Goal: Information Seeking & Learning: Learn about a topic

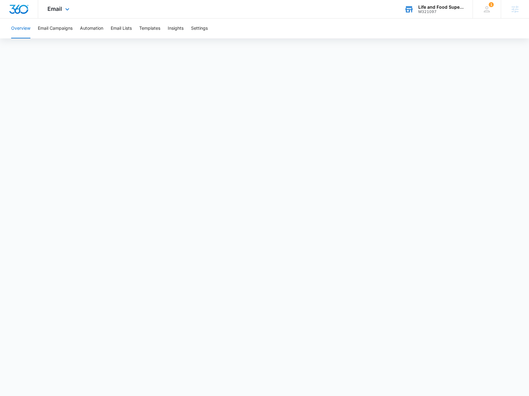
click at [434, 7] on div "Life and Food Superstore" at bounding box center [440, 7] width 45 height 5
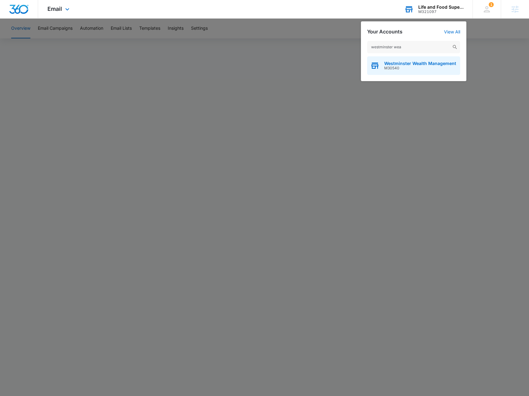
type input "westminster wea"
click at [407, 66] on span "M30540" at bounding box center [420, 68] width 72 height 4
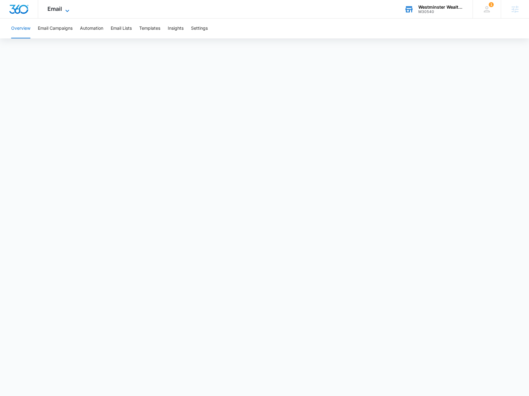
click at [66, 11] on icon at bounding box center [67, 10] width 7 height 7
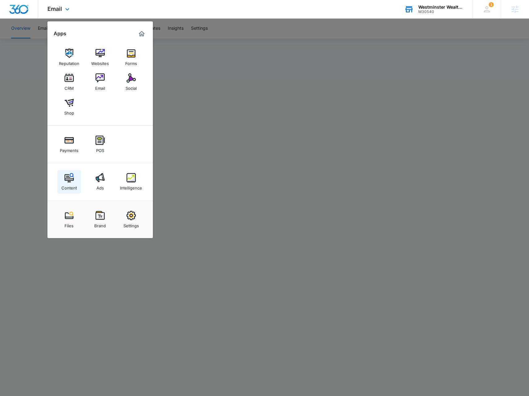
click at [69, 177] on img at bounding box center [68, 177] width 9 height 9
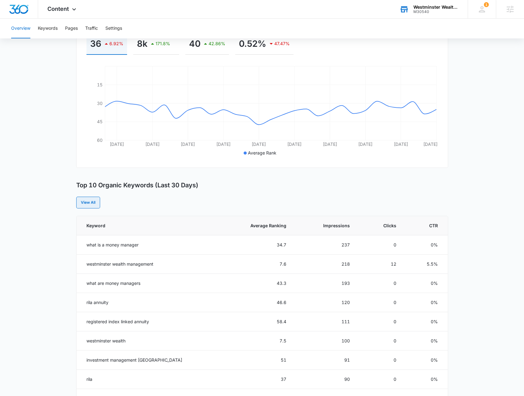
scroll to position [105, 0]
click at [82, 200] on link "View All" at bounding box center [88, 204] width 24 height 12
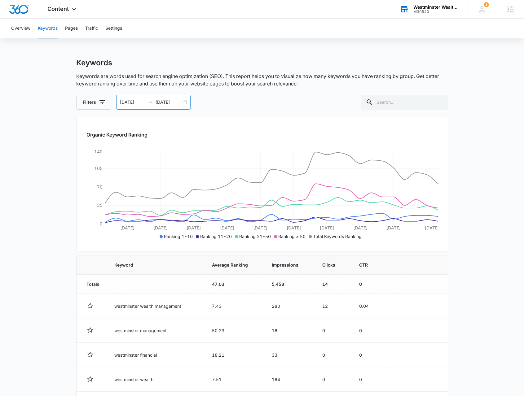
click at [184, 102] on div "07/06/2025 08/05/2025" at bounding box center [153, 102] width 74 height 15
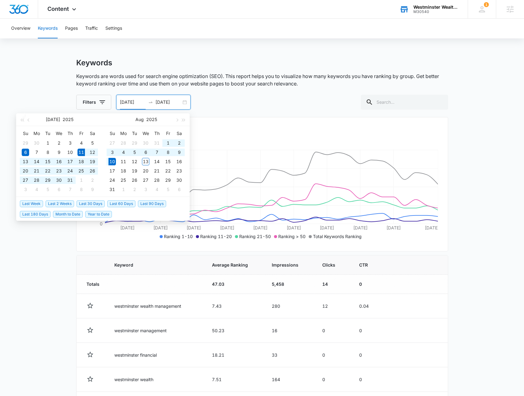
click at [92, 204] on span "Last 30 Days" at bounding box center [91, 203] width 28 height 7
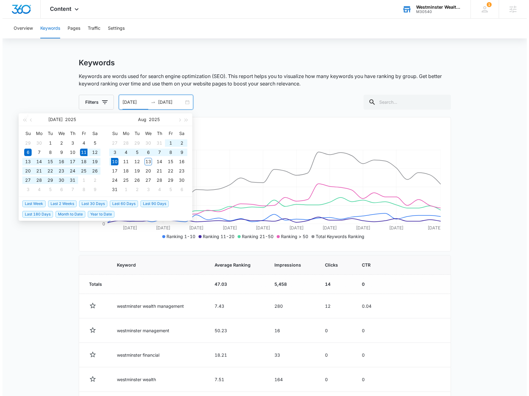
type input "[DATE]"
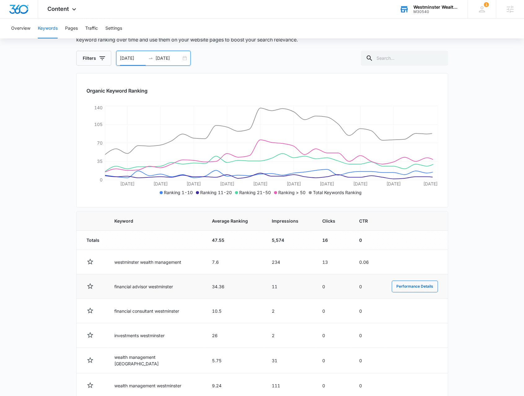
scroll to position [124, 0]
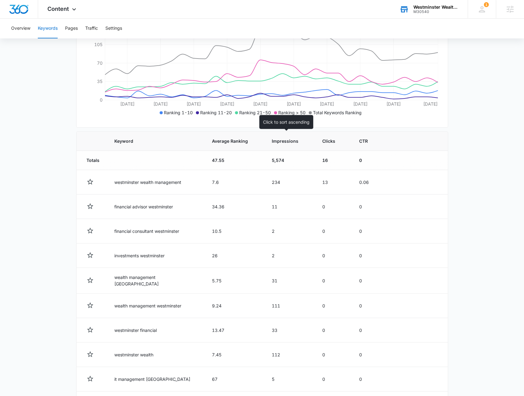
click at [293, 144] on th "Impressions" at bounding box center [289, 141] width 50 height 19
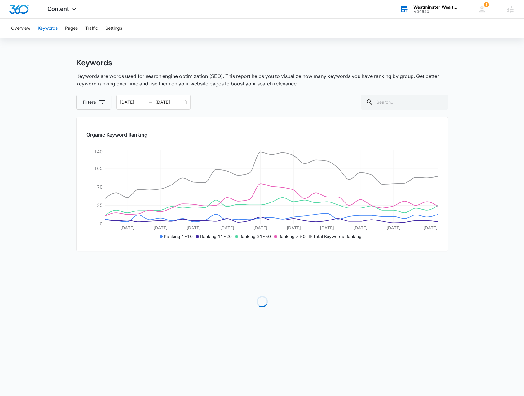
scroll to position [0, 0]
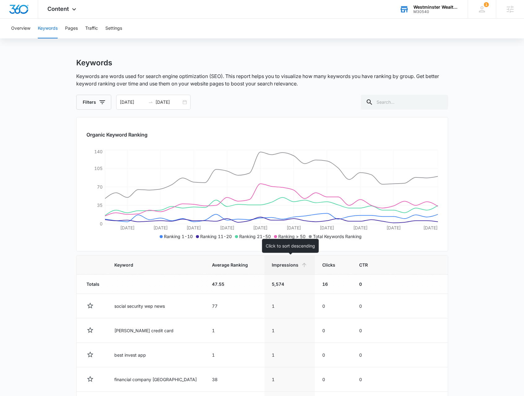
click at [288, 263] on span "Impressions" at bounding box center [285, 265] width 27 height 7
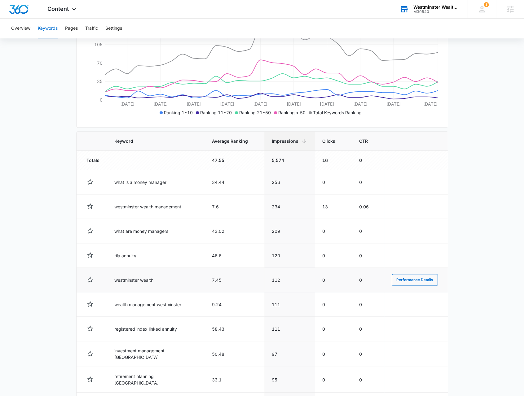
scroll to position [175, 0]
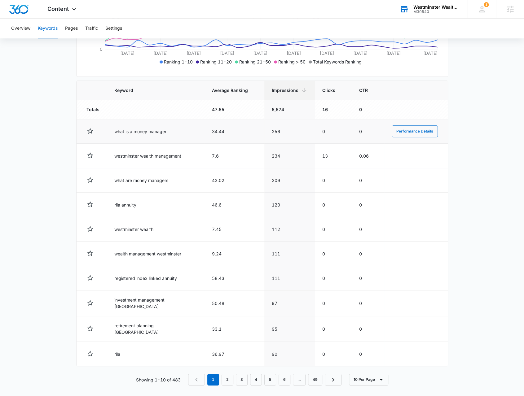
click at [139, 133] on td "what is a money manager" at bounding box center [156, 131] width 98 height 24
click at [396, 129] on button "Performance Details" at bounding box center [415, 131] width 46 height 12
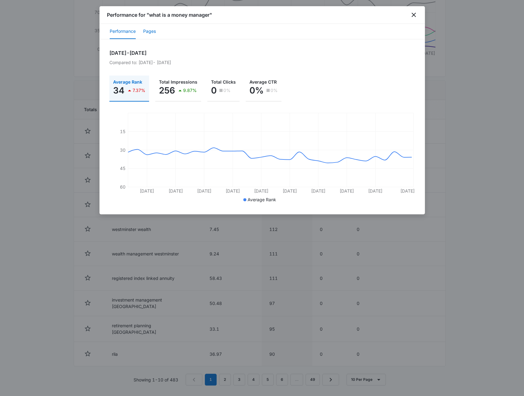
click at [151, 31] on button "Pages" at bounding box center [149, 31] width 13 height 15
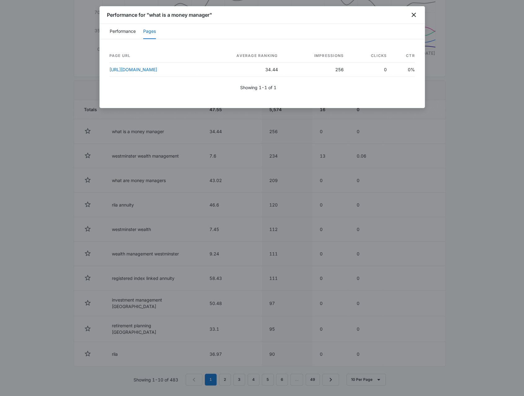
click at [452, 204] on div at bounding box center [262, 198] width 524 height 396
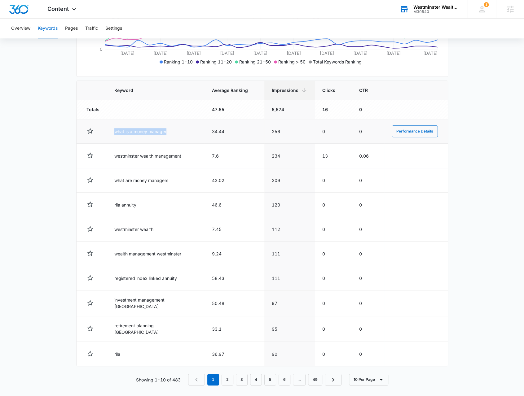
drag, startPoint x: 112, startPoint y: 131, endPoint x: 172, endPoint y: 132, distance: 60.4
click at [172, 132] on td "what is a money manager" at bounding box center [156, 131] width 98 height 24
copy td "what is a money manager"
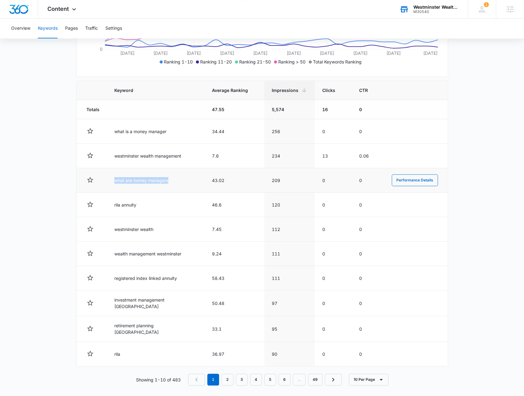
drag, startPoint x: 112, startPoint y: 177, endPoint x: 172, endPoint y: 179, distance: 60.5
click at [172, 179] on td "what are money managers" at bounding box center [156, 180] width 98 height 24
copy td "what are money managers"
click at [410, 204] on button "Performance Details" at bounding box center [415, 205] width 46 height 12
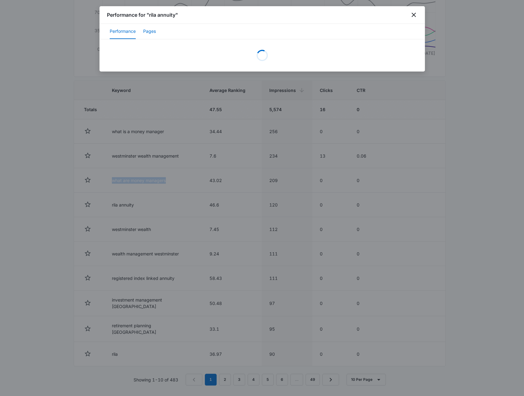
click at [155, 33] on button "Pages" at bounding box center [149, 31] width 13 height 15
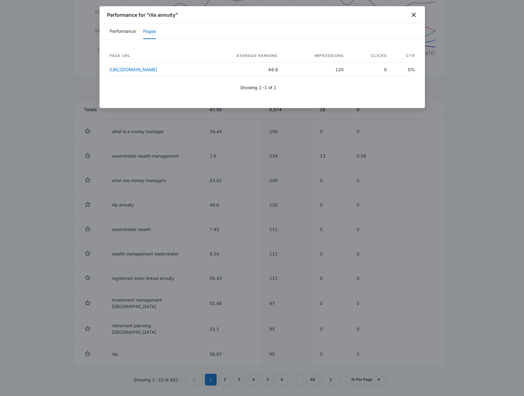
click at [339, 304] on div at bounding box center [262, 198] width 524 height 396
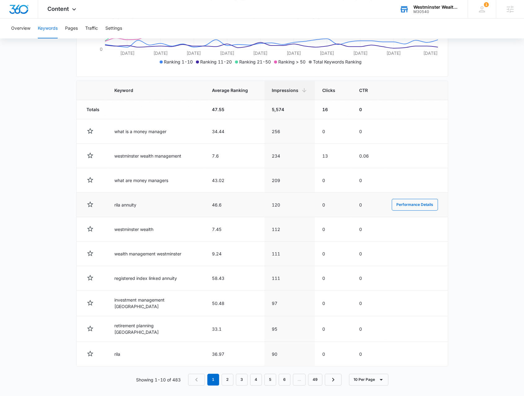
click at [125, 201] on td "rila annuity" at bounding box center [156, 205] width 98 height 24
copy td "rila annuity"
click at [136, 275] on td "registered index linked annuity" at bounding box center [156, 278] width 98 height 24
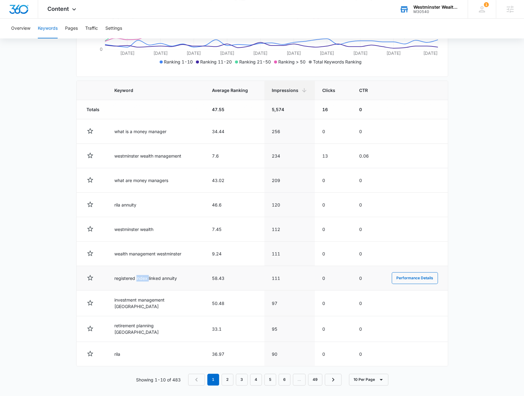
click at [136, 275] on td "registered index linked annuity" at bounding box center [156, 278] width 98 height 24
copy td "registered index linked annuity"
click at [229, 374] on link "2" at bounding box center [228, 380] width 12 height 12
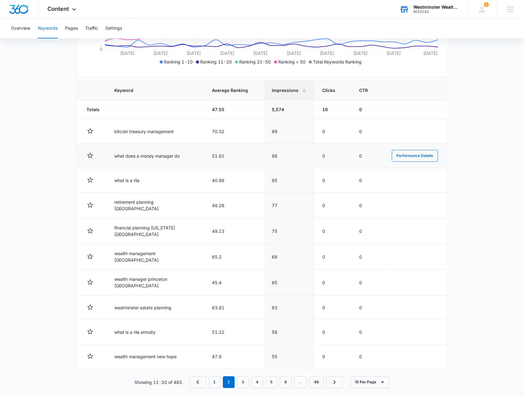
click at [152, 157] on td "what does a money manager do" at bounding box center [156, 156] width 98 height 24
copy td "what does a money manager do"
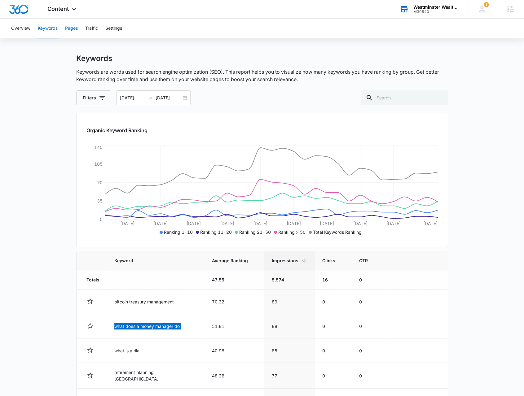
scroll to position [0, 0]
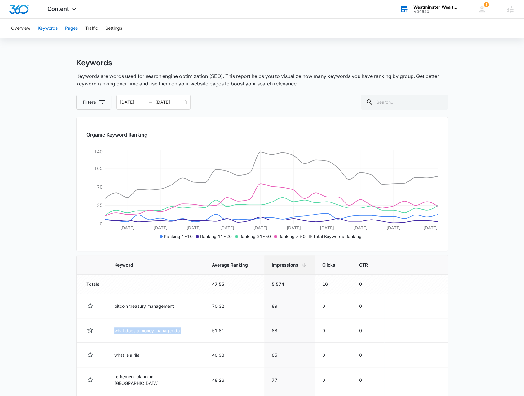
click at [65, 33] on button "Pages" at bounding box center [71, 29] width 13 height 20
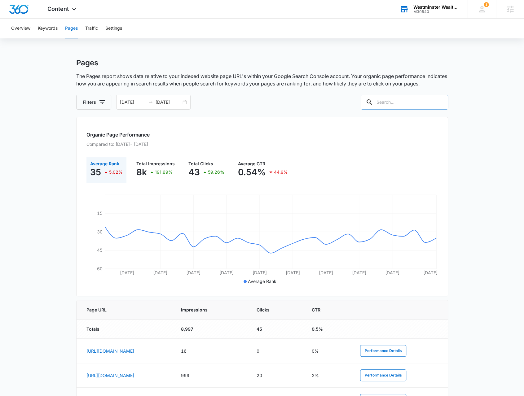
click at [400, 103] on input "text" at bounding box center [404, 102] width 87 height 15
type input "/blog"
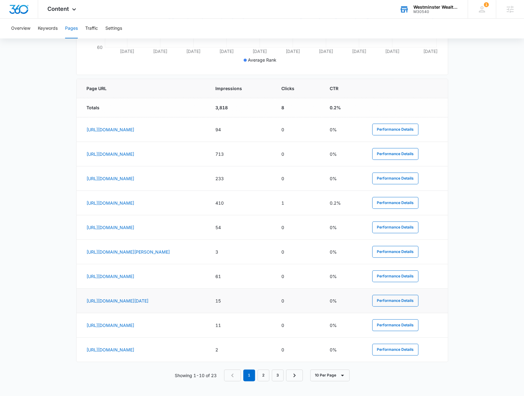
scroll to position [231, 0]
click at [400, 197] on button "Performance Details" at bounding box center [395, 203] width 46 height 12
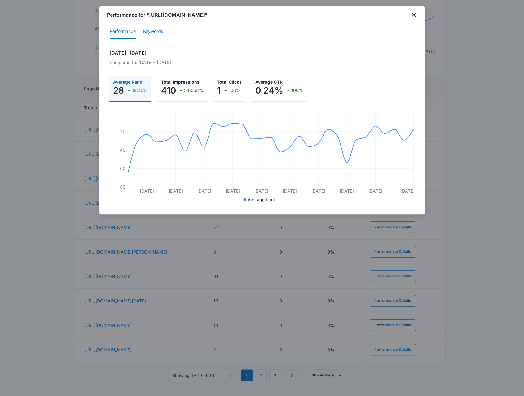
click at [157, 34] on button "Keywords" at bounding box center [153, 31] width 20 height 15
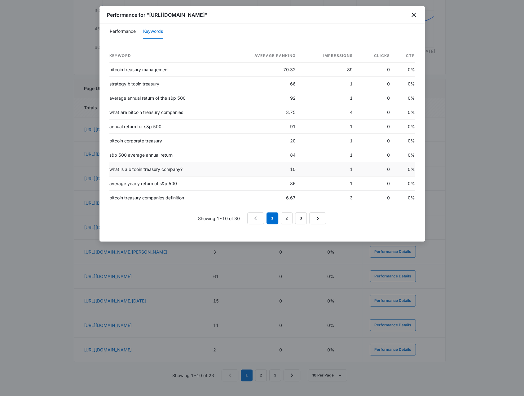
click at [141, 168] on td "what is a bitcoin treasury company?" at bounding box center [167, 169] width 117 height 14
click at [144, 70] on td "bitcoin treasury management" at bounding box center [167, 70] width 117 height 14
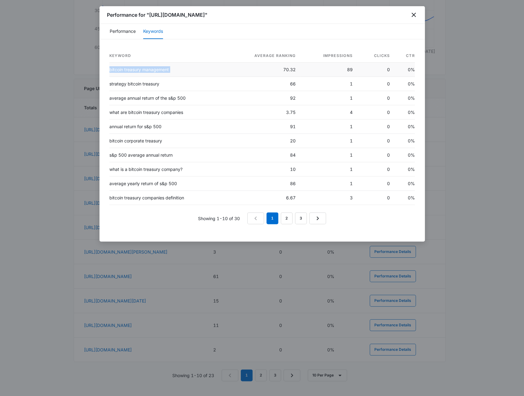
click at [144, 70] on td "bitcoin treasury management" at bounding box center [167, 70] width 117 height 14
drag, startPoint x: 128, startPoint y: 196, endPoint x: 130, endPoint y: 199, distance: 3.3
click at [128, 197] on td "bitcoin treasury companies definition" at bounding box center [167, 198] width 117 height 14
click at [130, 199] on td "bitcoin treasury companies definition" at bounding box center [167, 198] width 117 height 14
click at [131, 198] on td "bitcoin treasury companies definition" at bounding box center [167, 198] width 117 height 14
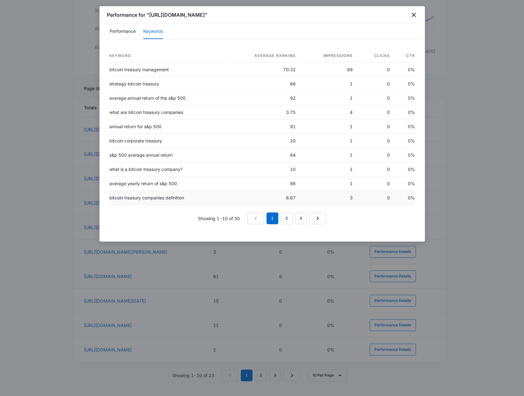
click at [132, 197] on td "bitcoin treasury companies definition" at bounding box center [167, 198] width 117 height 14
click at [136, 195] on td "bitcoin treasury companies definition" at bounding box center [167, 198] width 117 height 14
click at [137, 194] on td "bitcoin treasury companies definition" at bounding box center [167, 198] width 117 height 14
drag, startPoint x: 134, startPoint y: 194, endPoint x: 131, endPoint y: 195, distance: 3.9
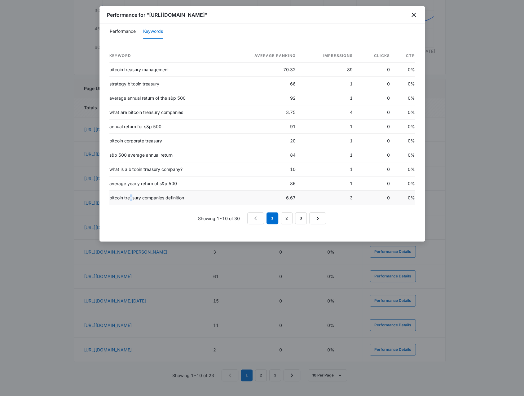
click at [131, 195] on td "bitcoin treasury companies definition" at bounding box center [167, 198] width 117 height 14
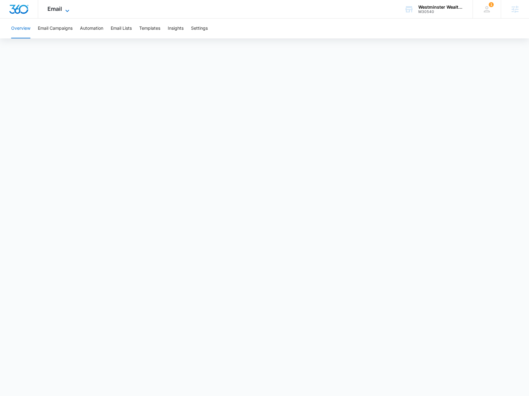
click at [54, 7] on span "Email" at bounding box center [54, 9] width 15 height 7
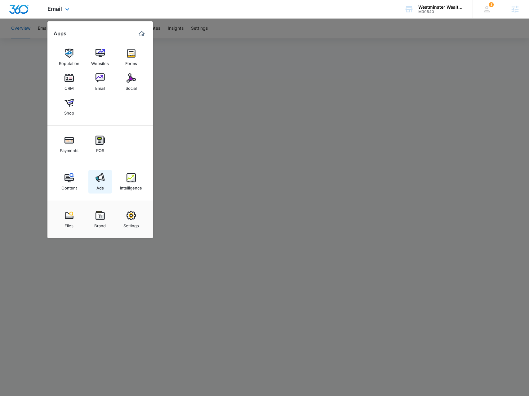
click at [95, 182] on img at bounding box center [99, 177] width 9 height 9
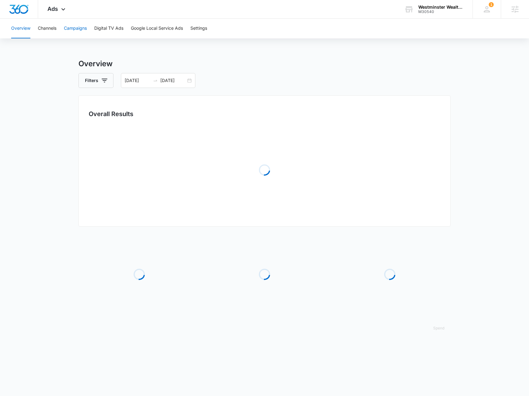
click at [72, 25] on button "Campaigns" at bounding box center [75, 29] width 23 height 20
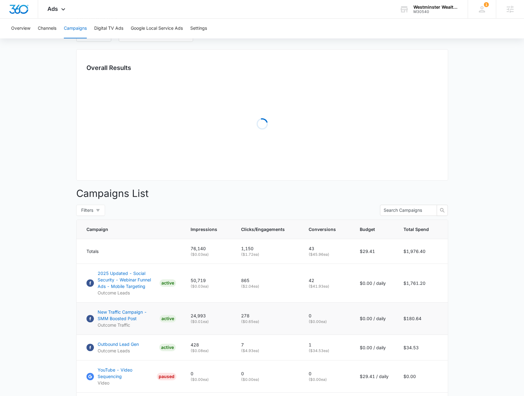
scroll to position [124, 0]
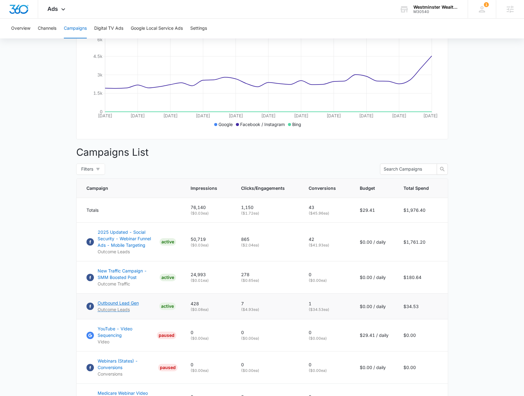
click at [130, 306] on p "Outbound Lead Gen" at bounding box center [118, 303] width 41 height 7
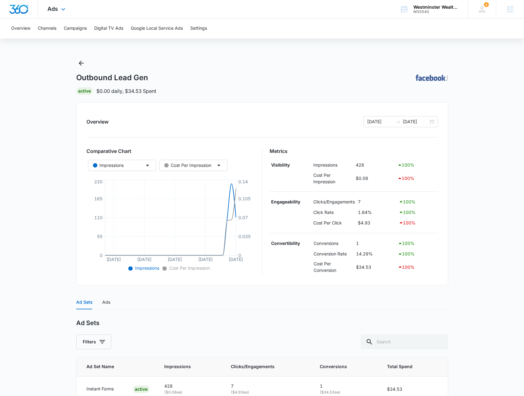
click at [58, 10] on div "Ads Apps Reputation Websites Forms CRM Email Social Shop Payments POS Content A…" at bounding box center [57, 9] width 38 height 18
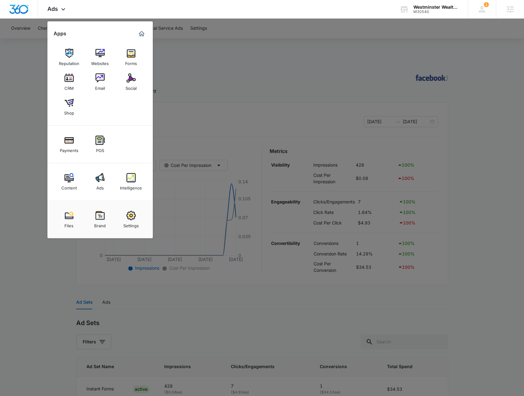
click at [289, 123] on div at bounding box center [262, 198] width 524 height 396
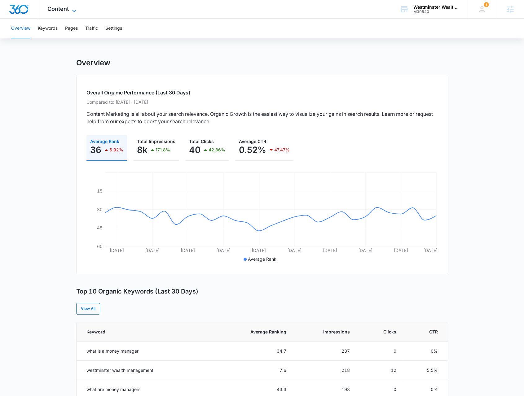
click at [55, 6] on span "Content" at bounding box center [57, 9] width 21 height 7
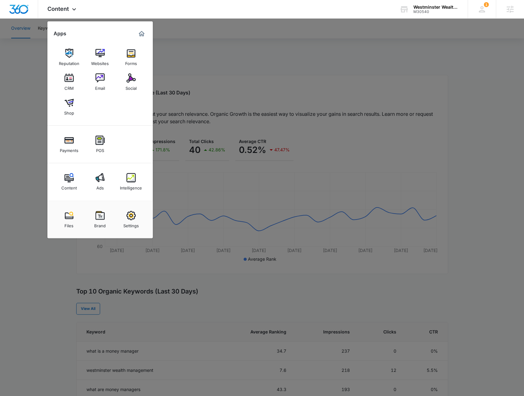
click at [34, 146] on div at bounding box center [262, 198] width 524 height 396
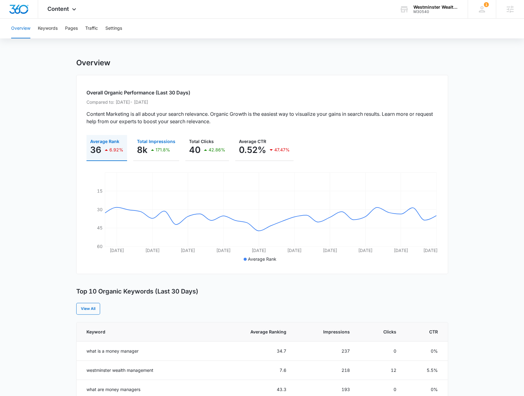
click at [156, 150] on p "171.8%" at bounding box center [163, 150] width 15 height 4
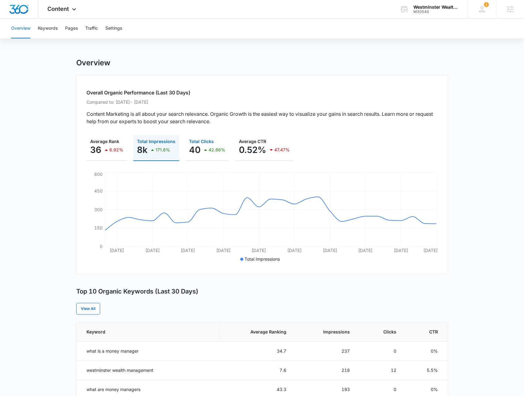
click at [208, 158] on button "Total Clicks 40 42.86%" at bounding box center [207, 148] width 44 height 26
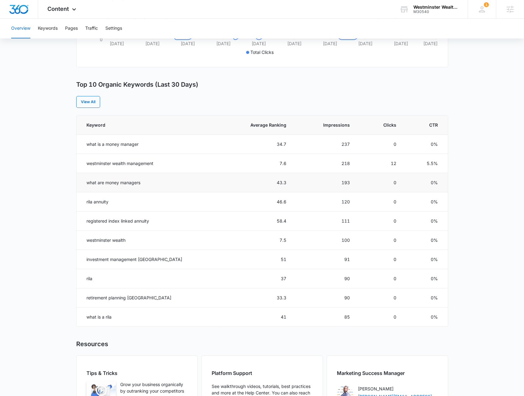
scroll to position [217, 0]
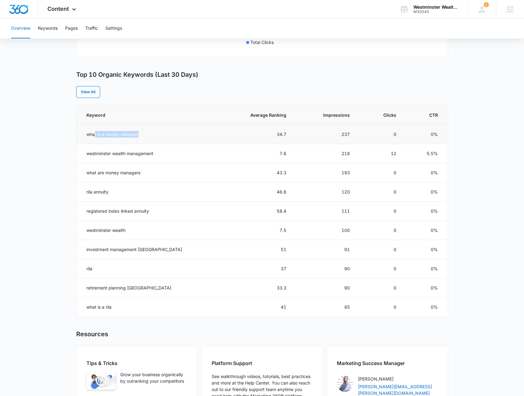
drag, startPoint x: 94, startPoint y: 135, endPoint x: 142, endPoint y: 130, distance: 48.5
click at [143, 130] on td "what is a money manager" at bounding box center [148, 134] width 142 height 19
drag, startPoint x: 99, startPoint y: 174, endPoint x: 128, endPoint y: 173, distance: 29.8
click at [127, 173] on td "what are money managers" at bounding box center [148, 172] width 142 height 19
drag, startPoint x: 345, startPoint y: 135, endPoint x: 334, endPoint y: 134, distance: 11.3
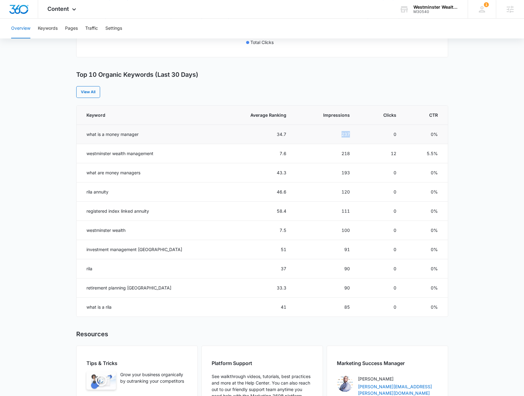
click at [334, 134] on td "237" at bounding box center [326, 134] width 64 height 19
drag, startPoint x: 343, startPoint y: 174, endPoint x: 333, endPoint y: 155, distance: 21.5
click at [323, 172] on td "193" at bounding box center [326, 172] width 64 height 19
drag, startPoint x: 334, startPoint y: 135, endPoint x: 330, endPoint y: 135, distance: 3.7
click at [330, 135] on td "237" at bounding box center [326, 134] width 64 height 19
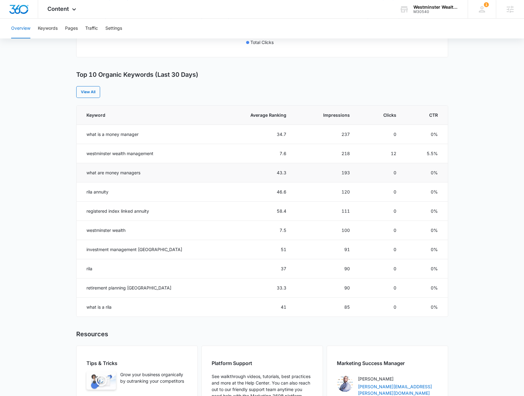
drag, startPoint x: 342, startPoint y: 174, endPoint x: 339, endPoint y: 173, distance: 3.5
click at [339, 173] on td "193" at bounding box center [326, 172] width 64 height 19
drag, startPoint x: 393, startPoint y: 136, endPoint x: 390, endPoint y: 135, distance: 3.1
click at [390, 135] on td "0" at bounding box center [380, 134] width 46 height 19
drag, startPoint x: 262, startPoint y: 135, endPoint x: 278, endPoint y: 136, distance: 15.8
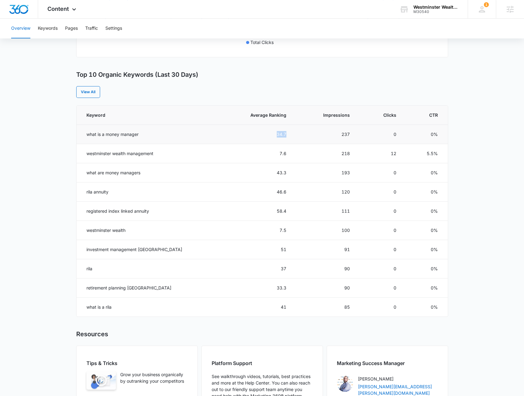
click at [278, 136] on td "34.7" at bounding box center [255, 134] width 75 height 19
drag, startPoint x: 280, startPoint y: 171, endPoint x: 244, endPoint y: 176, distance: 36.5
click at [244, 176] on td "43.3" at bounding box center [255, 172] width 75 height 19
drag, startPoint x: 95, startPoint y: 211, endPoint x: 152, endPoint y: 211, distance: 56.7
click at [152, 211] on td "registered index linked annuity" at bounding box center [148, 211] width 142 height 19
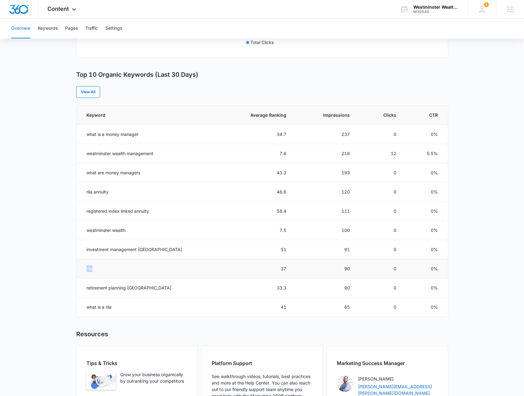
drag, startPoint x: 85, startPoint y: 267, endPoint x: 109, endPoint y: 266, distance: 24.5
click at [109, 266] on td "rila" at bounding box center [148, 268] width 142 height 19
drag, startPoint x: 90, startPoint y: 192, endPoint x: 106, endPoint y: 196, distance: 16.8
click at [106, 196] on td "rila annuity" at bounding box center [148, 191] width 142 height 19
drag, startPoint x: 92, startPoint y: 211, endPoint x: 122, endPoint y: 215, distance: 29.8
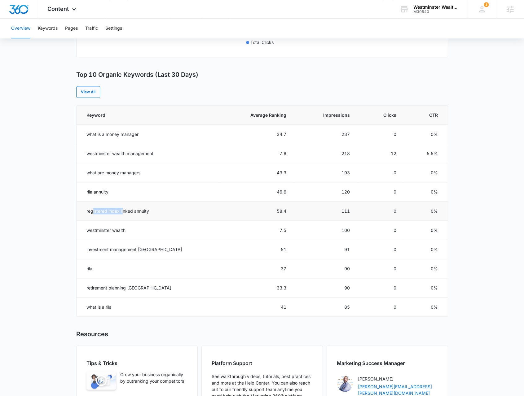
click at [122, 215] on td "registered index linked annuity" at bounding box center [148, 211] width 142 height 19
drag, startPoint x: 87, startPoint y: 189, endPoint x: 114, endPoint y: 194, distance: 26.8
click at [114, 194] on td "rila annuity" at bounding box center [148, 191] width 142 height 19
drag, startPoint x: 90, startPoint y: 214, endPoint x: 112, endPoint y: 218, distance: 22.9
click at [111, 216] on td "registered index linked annuity" at bounding box center [148, 211] width 142 height 19
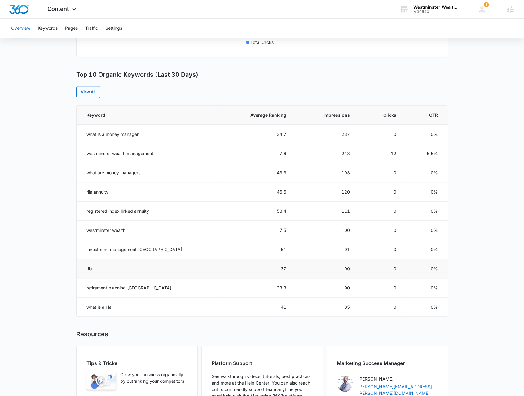
click at [101, 270] on td "rila" at bounding box center [148, 268] width 142 height 19
click at [133, 274] on td "rila" at bounding box center [148, 268] width 142 height 19
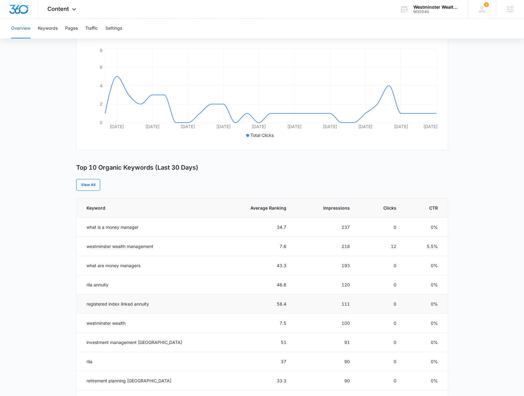
scroll to position [62, 0]
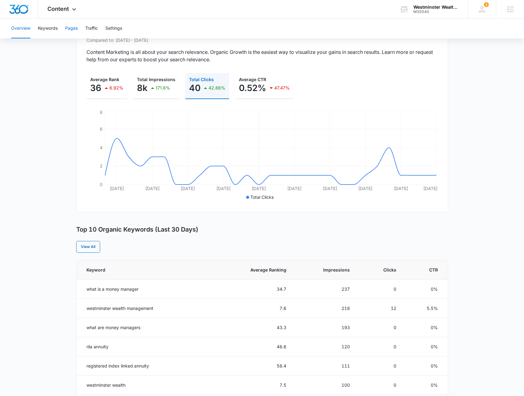
click at [67, 31] on button "Pages" at bounding box center [71, 29] width 13 height 20
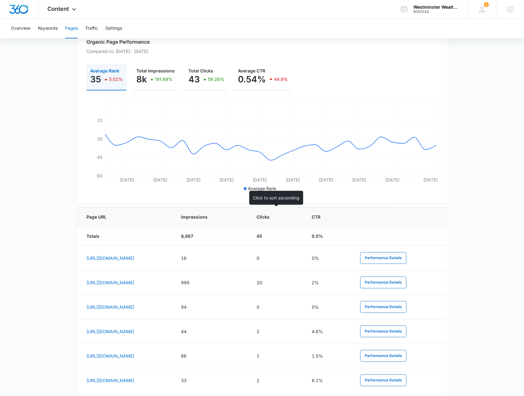
click at [232, 217] on span "Impressions" at bounding box center [206, 217] width 51 height 7
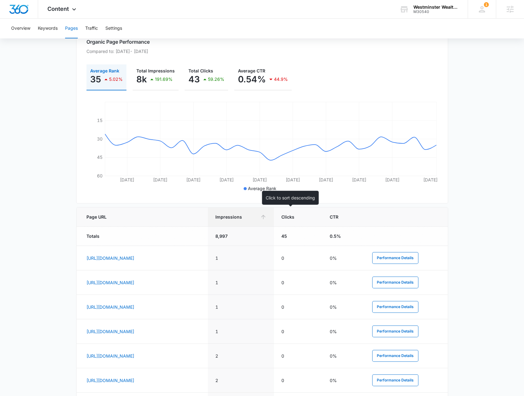
click at [274, 220] on th "Impressions" at bounding box center [241, 217] width 66 height 19
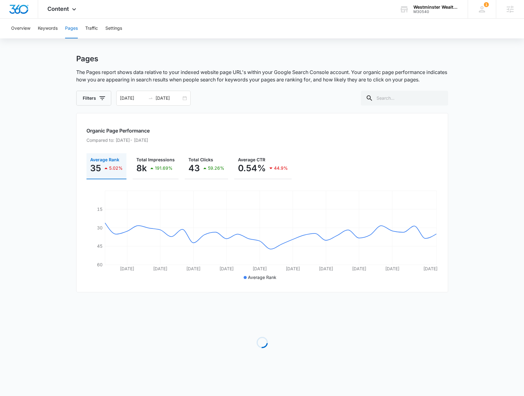
scroll to position [93, 0]
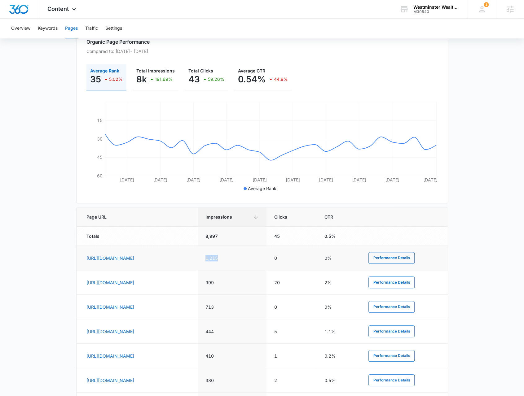
drag, startPoint x: 295, startPoint y: 258, endPoint x: 269, endPoint y: 256, distance: 26.1
click at [267, 256] on td "1,215" at bounding box center [232, 258] width 69 height 24
click at [403, 261] on button "Performance Details" at bounding box center [391, 258] width 46 height 12
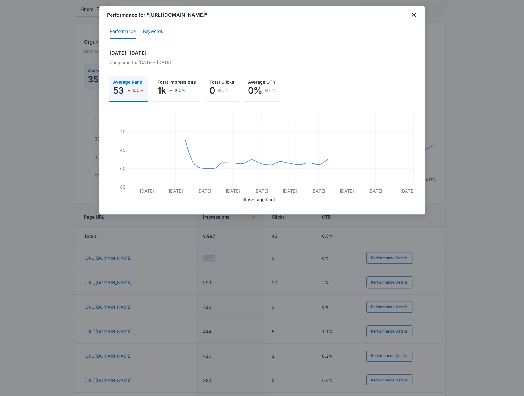
click at [154, 39] on button "Keywords" at bounding box center [153, 31] width 20 height 15
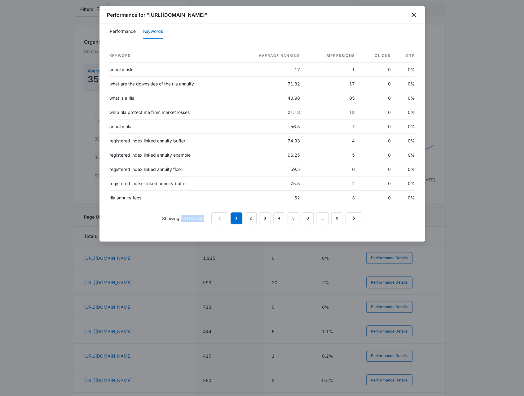
drag, startPoint x: 207, startPoint y: 227, endPoint x: 181, endPoint y: 228, distance: 26.3
click at [181, 224] on div "Showing 1-10 of 83 1 2 3 4 5 6 … 9" at bounding box center [261, 219] width 305 height 12
drag, startPoint x: 354, startPoint y: 79, endPoint x: 115, endPoint y: 77, distance: 238.6
click at [115, 77] on tr "annuity risk 17 1 0 0%" at bounding box center [261, 70] width 305 height 14
drag, startPoint x: 356, startPoint y: 108, endPoint x: 318, endPoint y: 102, distance: 38.3
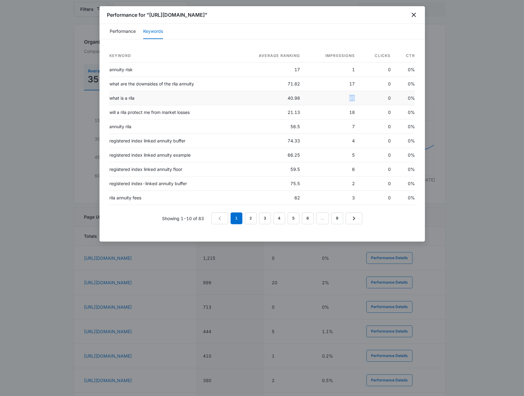
click at [318, 102] on td "85" at bounding box center [332, 98] width 55 height 14
drag, startPoint x: 360, startPoint y: 121, endPoint x: 279, endPoint y: 114, distance: 81.1
click at [280, 114] on tr "will a rila protect me from market losses 21.13 18 0 0%" at bounding box center [261, 112] width 305 height 14
click at [253, 224] on link "2" at bounding box center [251, 219] width 12 height 12
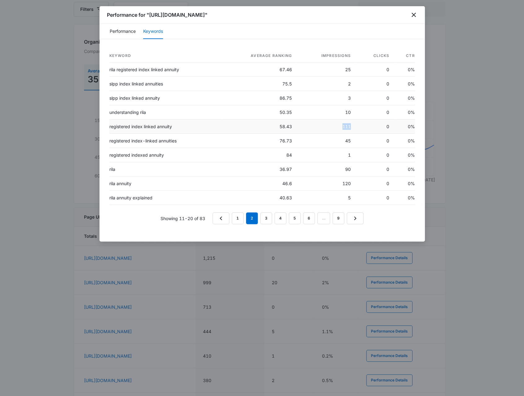
drag, startPoint x: 353, startPoint y: 133, endPoint x: 325, endPoint y: 131, distance: 28.2
click at [325, 131] on td "111" at bounding box center [326, 127] width 59 height 14
drag, startPoint x: 354, startPoint y: 191, endPoint x: 302, endPoint y: 186, distance: 52.0
click at [302, 186] on td "120" at bounding box center [326, 184] width 59 height 14
click at [110, 175] on td "rila" at bounding box center [164, 169] width 111 height 14
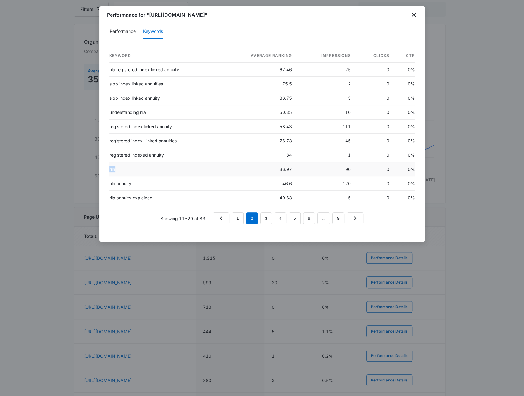
click at [110, 175] on td "rila" at bounding box center [164, 169] width 111 height 14
click at [115, 189] on td "rila annuity" at bounding box center [164, 184] width 111 height 14
drag, startPoint x: 110, startPoint y: 135, endPoint x: 177, endPoint y: 135, distance: 66.9
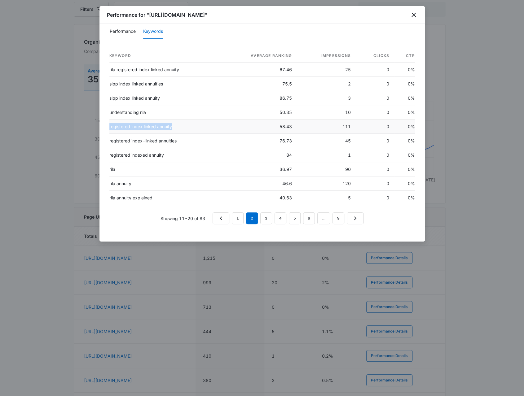
click at [177, 134] on td "registered index linked annuity" at bounding box center [164, 127] width 111 height 14
click at [239, 224] on link "1" at bounding box center [238, 219] width 12 height 12
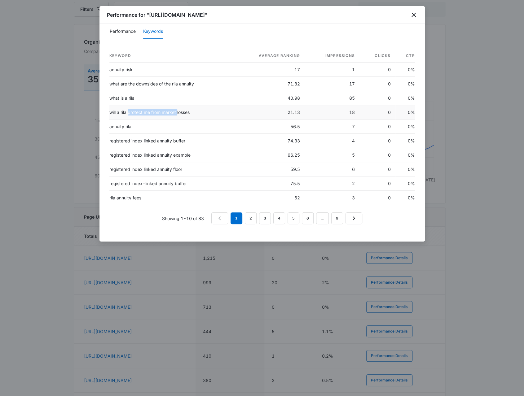
drag, startPoint x: 129, startPoint y: 121, endPoint x: 177, endPoint y: 122, distance: 48.7
click at [177, 120] on td "will a rila protect me from market losses" at bounding box center [171, 112] width 125 height 14
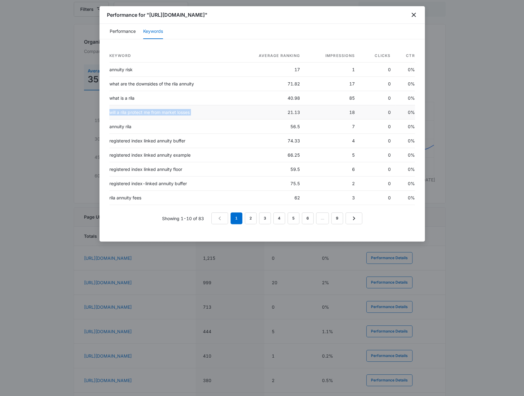
click at [177, 120] on td "will a rila protect me from market losses" at bounding box center [171, 112] width 125 height 14
click at [247, 224] on link "2" at bounding box center [251, 219] width 12 height 12
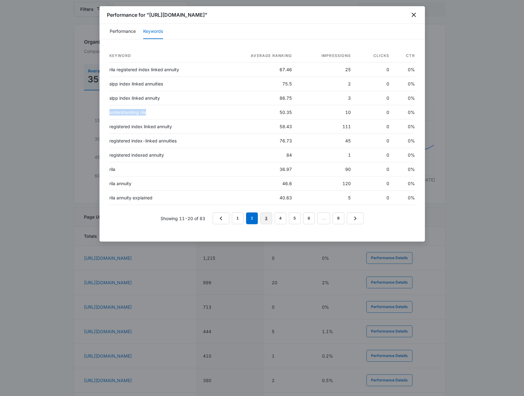
click at [268, 224] on link "3" at bounding box center [266, 219] width 12 height 12
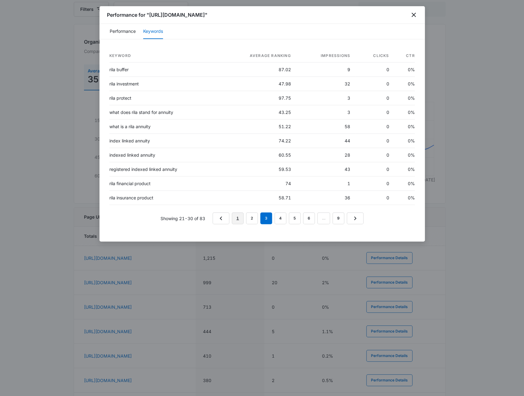
click at [237, 224] on link "1" at bounding box center [238, 219] width 12 height 12
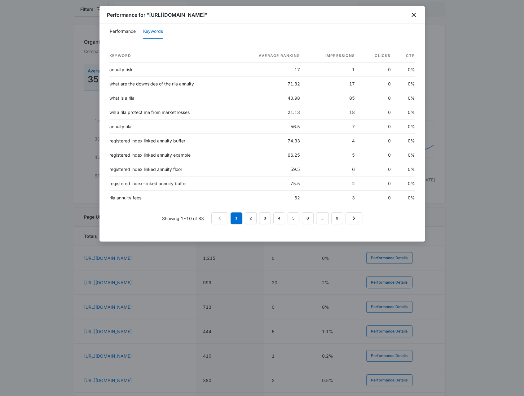
click at [452, 115] on div at bounding box center [262, 198] width 524 height 396
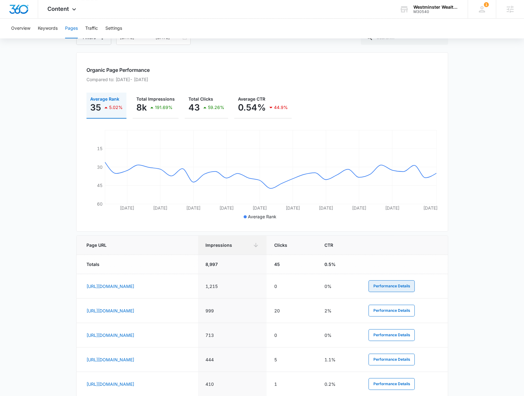
scroll to position [0, 0]
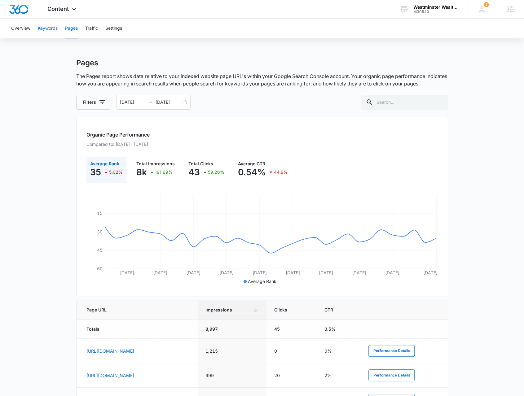
click at [55, 30] on button "Keywords" at bounding box center [48, 29] width 20 height 20
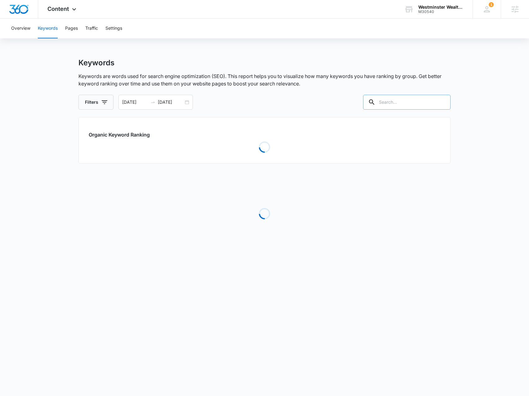
click at [408, 103] on input "text" at bounding box center [406, 102] width 87 height 15
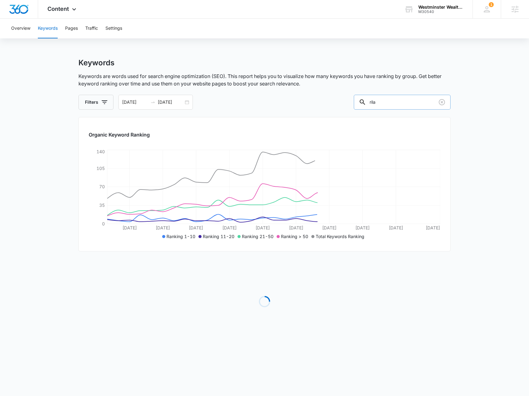
type input "rila"
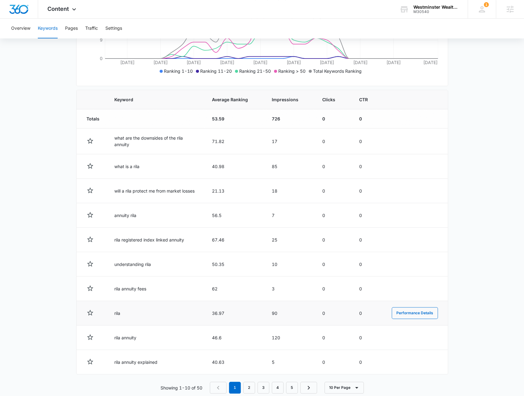
scroll to position [176, 0]
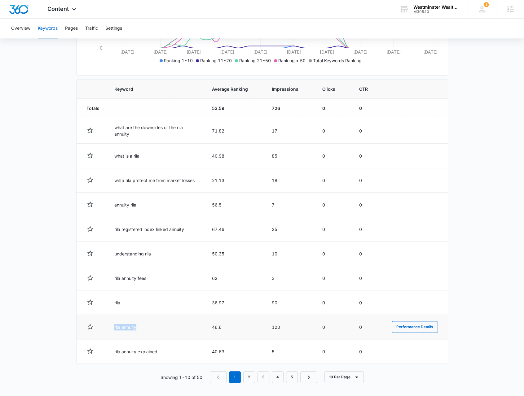
drag, startPoint x: 125, startPoint y: 326, endPoint x: 110, endPoint y: 324, distance: 15.3
click at [111, 324] on td "rila annuity" at bounding box center [156, 327] width 98 height 24
copy td "rila annuity"
click at [248, 375] on link "2" at bounding box center [249, 377] width 12 height 12
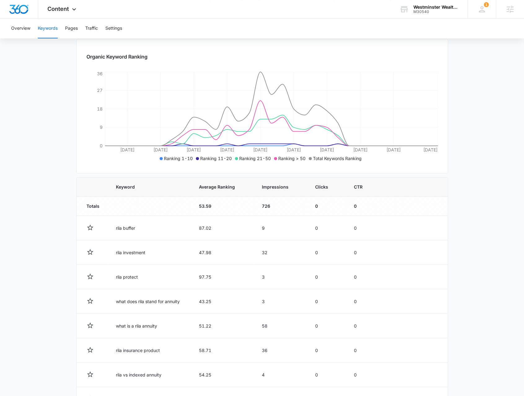
scroll to position [20, 0]
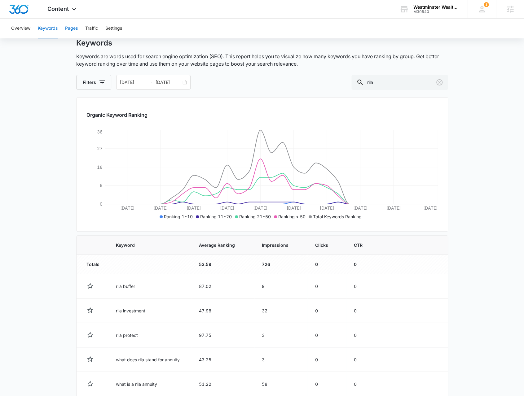
click at [73, 28] on button "Pages" at bounding box center [71, 29] width 13 height 20
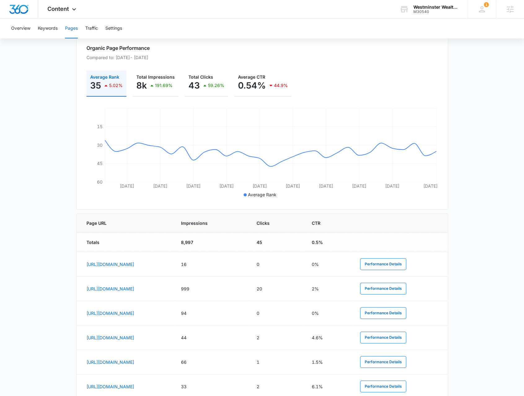
scroll to position [93, 0]
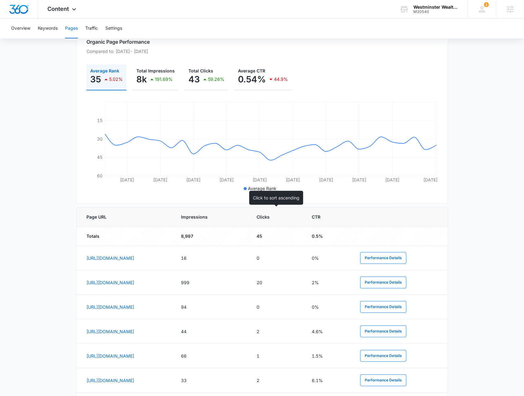
click at [232, 215] on span "Impressions" at bounding box center [206, 217] width 51 height 7
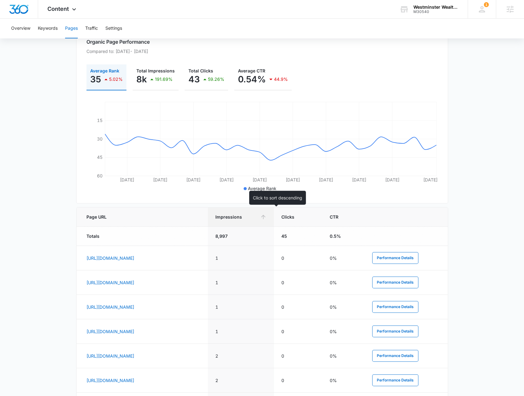
click at [257, 218] on span "Impressions" at bounding box center [236, 217] width 42 height 7
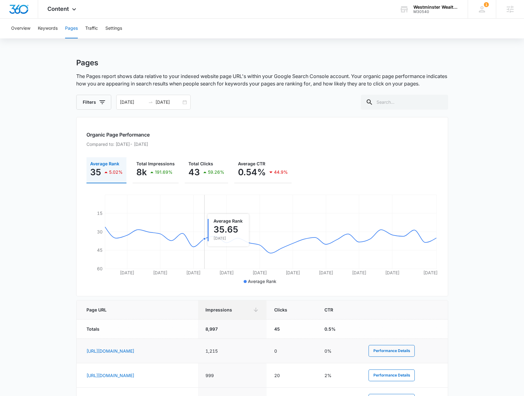
scroll to position [155, 0]
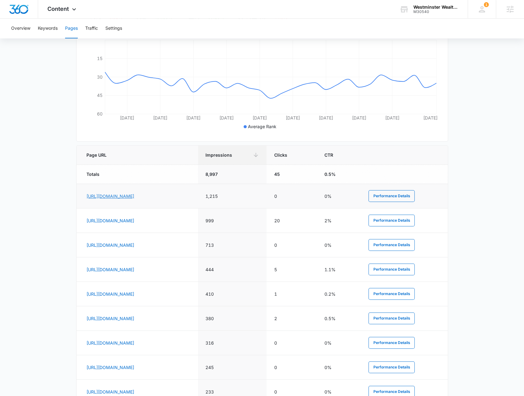
click at [134, 197] on link "https://www.westminsterwm.com/blog/finding-a-middle-path-what-is-a-registered-i…" at bounding box center [110, 196] width 48 height 5
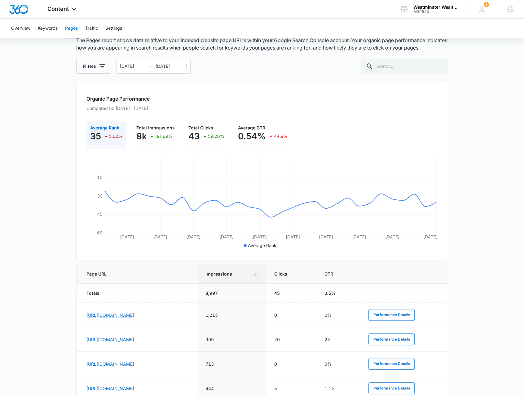
scroll to position [0, 0]
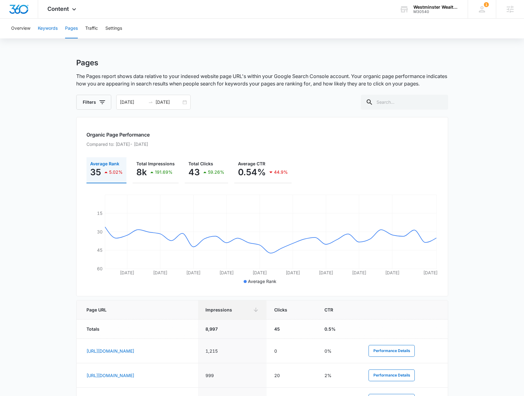
click at [48, 27] on button "Keywords" at bounding box center [48, 29] width 20 height 20
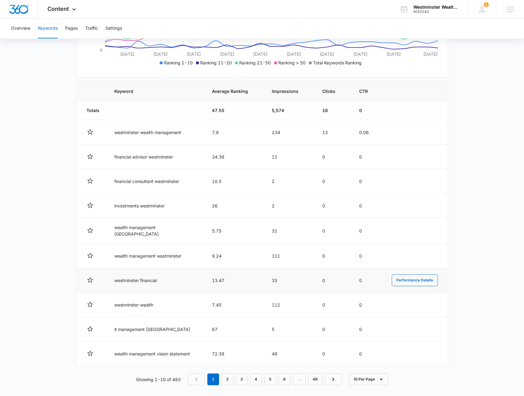
scroll to position [175, 0]
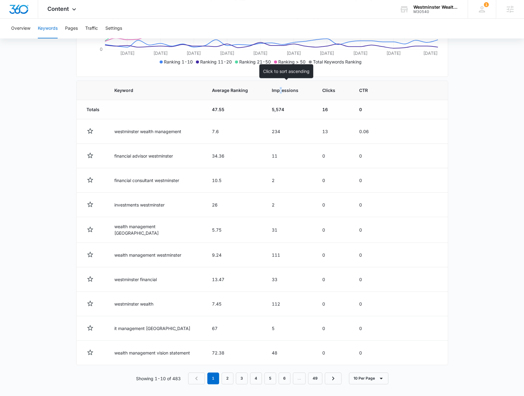
click at [277, 92] on span "Impressions" at bounding box center [285, 90] width 27 height 7
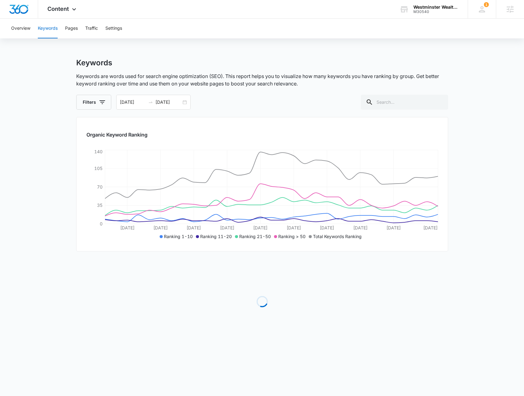
scroll to position [0, 0]
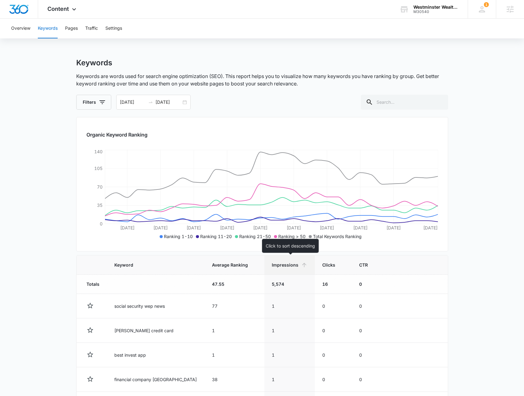
click at [279, 265] on span "Impressions" at bounding box center [285, 265] width 27 height 7
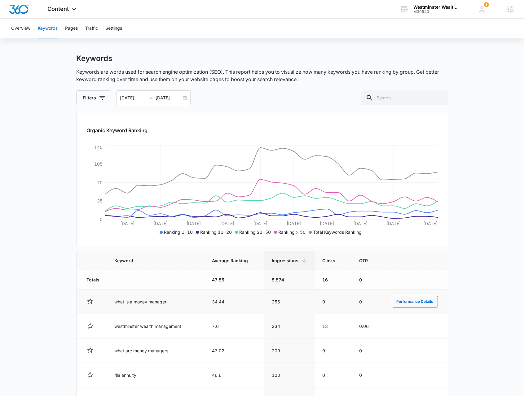
scroll to position [124, 0]
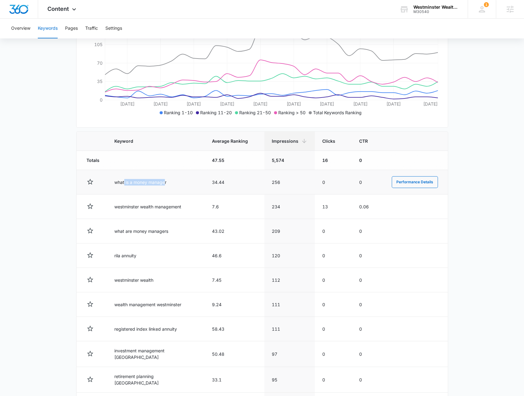
drag, startPoint x: 125, startPoint y: 182, endPoint x: 164, endPoint y: 182, distance: 39.4
click at [164, 182] on td "what is a money manager" at bounding box center [156, 182] width 98 height 24
click at [127, 185] on td "what is a money manager" at bounding box center [156, 182] width 98 height 24
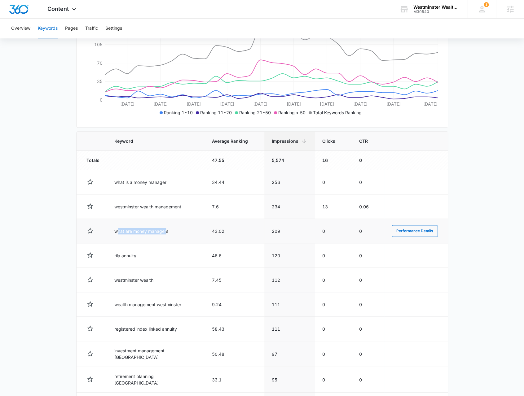
drag, startPoint x: 119, startPoint y: 232, endPoint x: 167, endPoint y: 233, distance: 48.0
click at [167, 233] on td "what are money managers" at bounding box center [156, 231] width 98 height 24
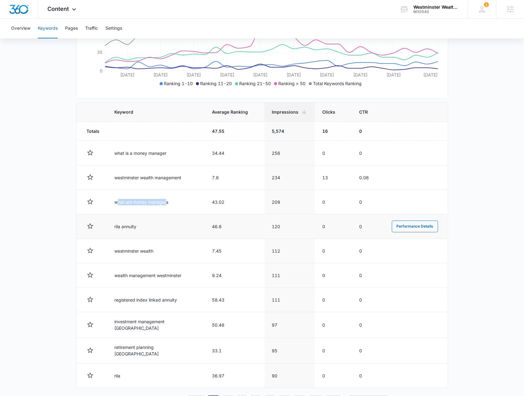
scroll to position [175, 0]
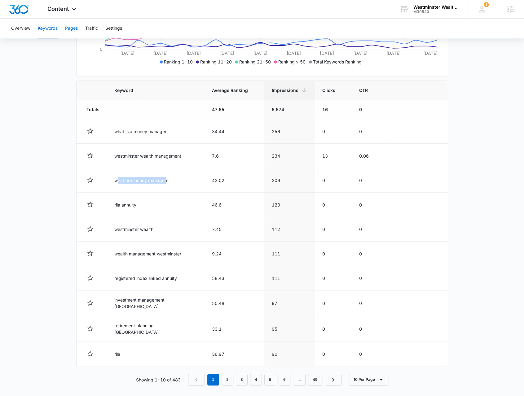
click at [69, 27] on button "Pages" at bounding box center [71, 29] width 13 height 20
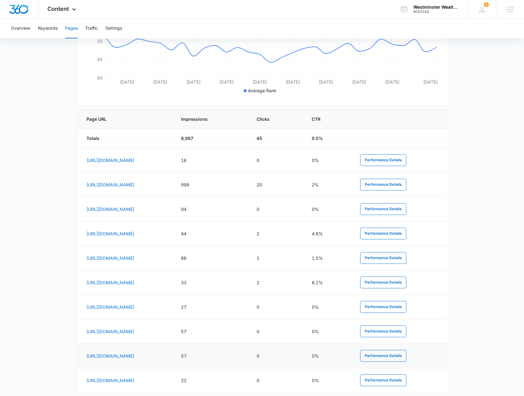
scroll to position [217, 0]
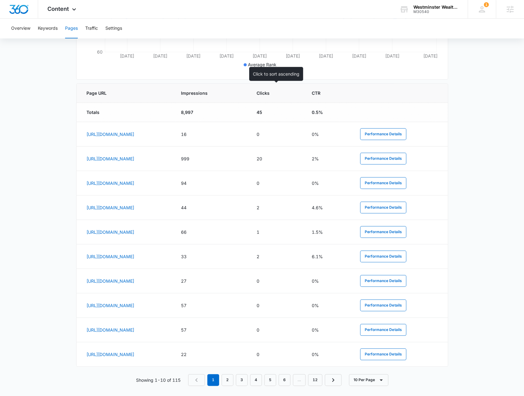
click at [249, 99] on th "Impressions" at bounding box center [210, 93] width 75 height 19
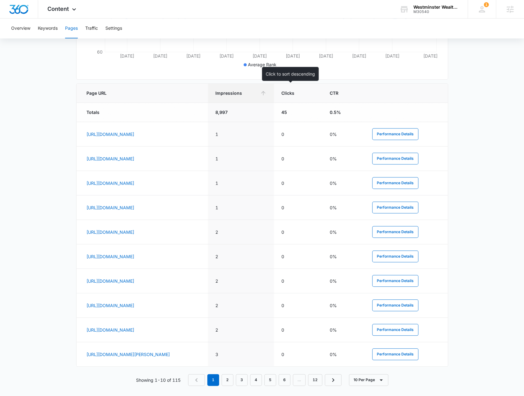
click at [257, 95] on span "Impressions" at bounding box center [236, 93] width 42 height 7
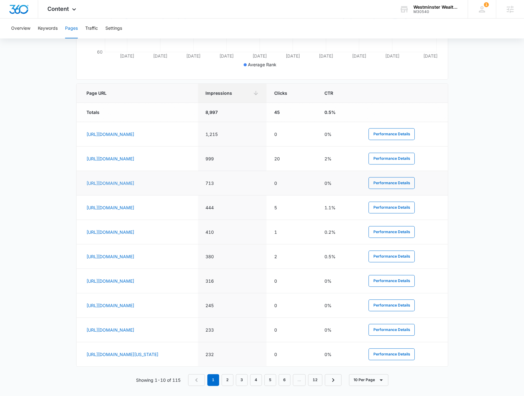
click at [165, 183] on td "https://www.westminsterwm.com/blog/understanding-the-difference-between-a-finan…" at bounding box center [137, 183] width 121 height 24
click at [134, 182] on link "https://www.westminsterwm.com/blog/understanding-the-difference-between-a-finan…" at bounding box center [110, 183] width 48 height 5
drag, startPoint x: 274, startPoint y: 134, endPoint x: 283, endPoint y: 134, distance: 9.0
click at [267, 134] on td "1,215" at bounding box center [232, 134] width 69 height 24
drag, startPoint x: 273, startPoint y: 160, endPoint x: 342, endPoint y: 162, distance: 69.1
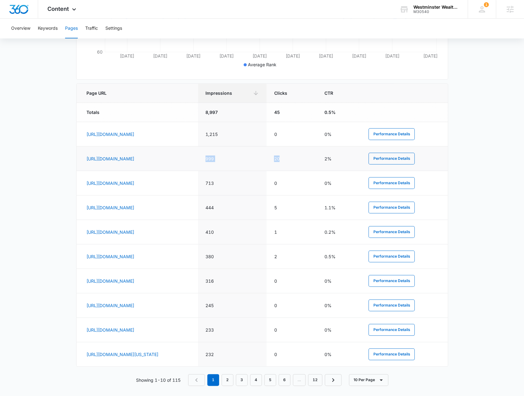
click at [342, 162] on tr "https://www.westminsterwm.com/ 999 20 2% Performance Details" at bounding box center [262, 159] width 371 height 24
click at [267, 193] on td "713" at bounding box center [232, 183] width 69 height 24
drag, startPoint x: 329, startPoint y: 208, endPoint x: 285, endPoint y: 204, distance: 44.1
click at [317, 205] on td "5" at bounding box center [291, 207] width 50 height 24
drag, startPoint x: 271, startPoint y: 211, endPoint x: 296, endPoint y: 210, distance: 24.8
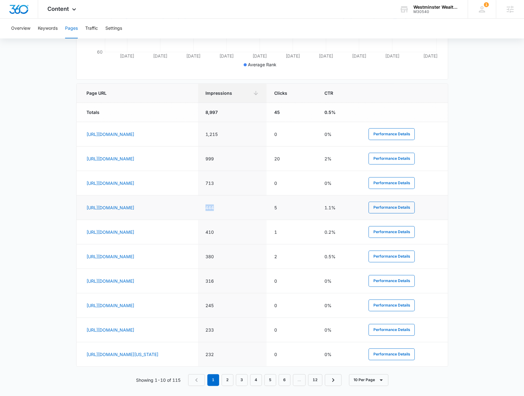
click at [267, 210] on td "444" at bounding box center [232, 207] width 69 height 24
drag, startPoint x: 326, startPoint y: 207, endPoint x: 297, endPoint y: 208, distance: 28.5
click at [297, 208] on tr "https://www.westminsterwm.com/blog/the-snowball-effect-how-consistent-investing…" at bounding box center [262, 207] width 371 height 24
drag, startPoint x: 275, startPoint y: 210, endPoint x: 307, endPoint y: 214, distance: 32.5
click at [267, 214] on td "444" at bounding box center [232, 207] width 69 height 24
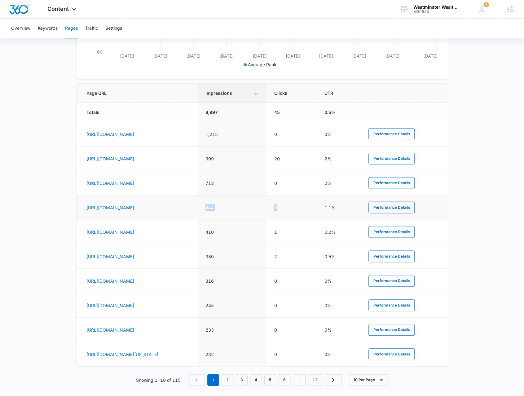
drag, startPoint x: 327, startPoint y: 211, endPoint x: 274, endPoint y: 210, distance: 53.0
click at [270, 210] on tr "https://www.westminsterwm.com/blog/the-snowball-effect-how-consistent-investing…" at bounding box center [262, 207] width 371 height 24
click at [267, 210] on td "444" at bounding box center [232, 207] width 69 height 24
drag, startPoint x: 272, startPoint y: 210, endPoint x: 338, endPoint y: 207, distance: 66.7
click at [340, 207] on tr "https://www.westminsterwm.com/blog/the-snowball-effect-how-consistent-investing…" at bounding box center [262, 207] width 371 height 24
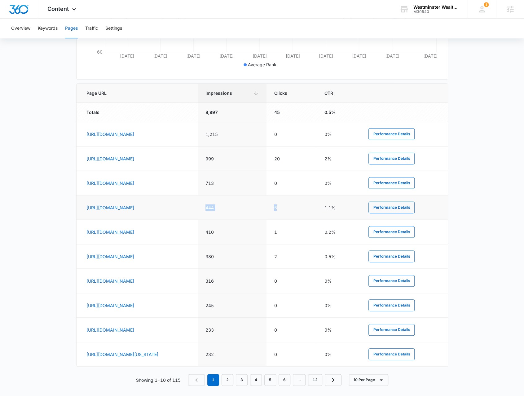
click at [317, 207] on td "5" at bounding box center [291, 207] width 50 height 24
drag, startPoint x: 336, startPoint y: 209, endPoint x: 263, endPoint y: 210, distance: 73.8
click at [263, 210] on tr "https://www.westminsterwm.com/blog/the-snowball-effect-how-consistent-investing…" at bounding box center [262, 207] width 371 height 24
click at [267, 212] on td "444" at bounding box center [232, 207] width 69 height 24
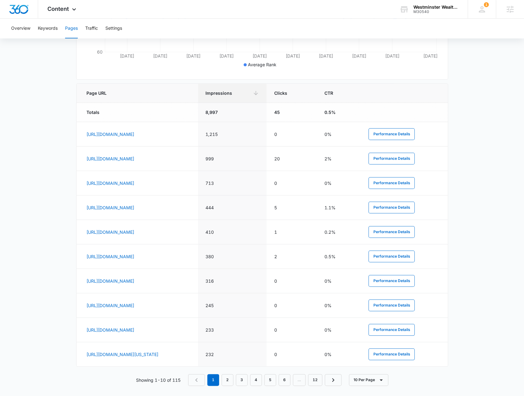
drag, startPoint x: 145, startPoint y: 210, endPoint x: 60, endPoint y: 210, distance: 84.9
click at [60, 210] on main "Pages The Pages report shows data relative to your indexed website page URL's w…" at bounding box center [262, 121] width 524 height 560
drag, startPoint x: 82, startPoint y: 208, endPoint x: 157, endPoint y: 212, distance: 75.1
click at [158, 213] on td "https://www.westminsterwm.com/blog/the-snowball-effect-how-consistent-investing…" at bounding box center [137, 207] width 121 height 24
copy link "https://www.westminsterwm.com/blog/the-snowball-effect-how-consistent-investing…"
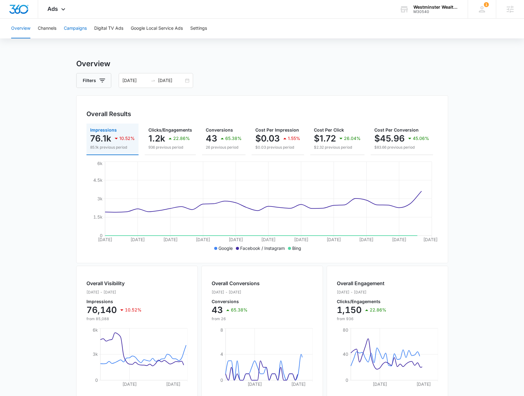
click at [77, 33] on button "Campaigns" at bounding box center [75, 29] width 23 height 20
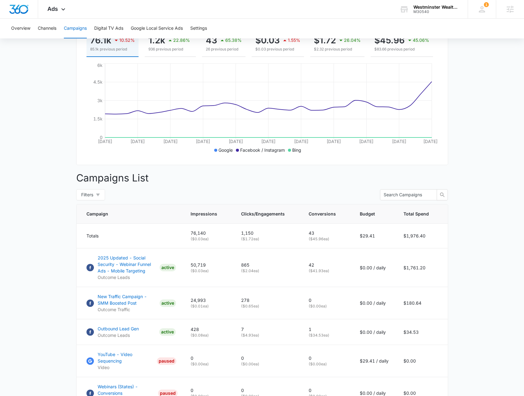
scroll to position [86, 0]
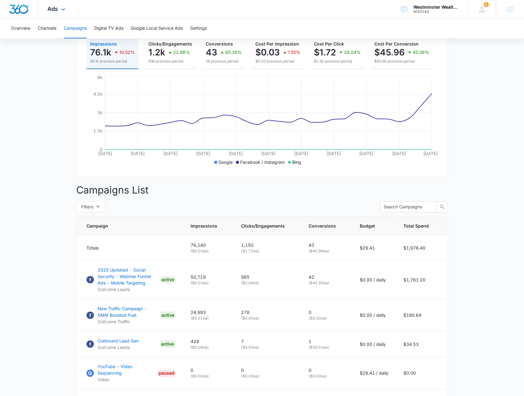
click at [57, 14] on div "Ads Apps Reputation Websites Forms CRM Email Social Shop Payments POS Content A…" at bounding box center [57, 9] width 38 height 18
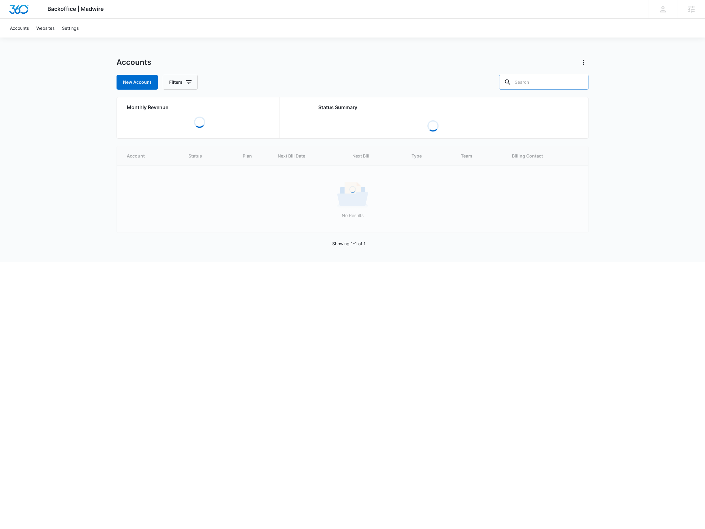
click at [551, 79] on input "text" at bounding box center [544, 82] width 90 height 15
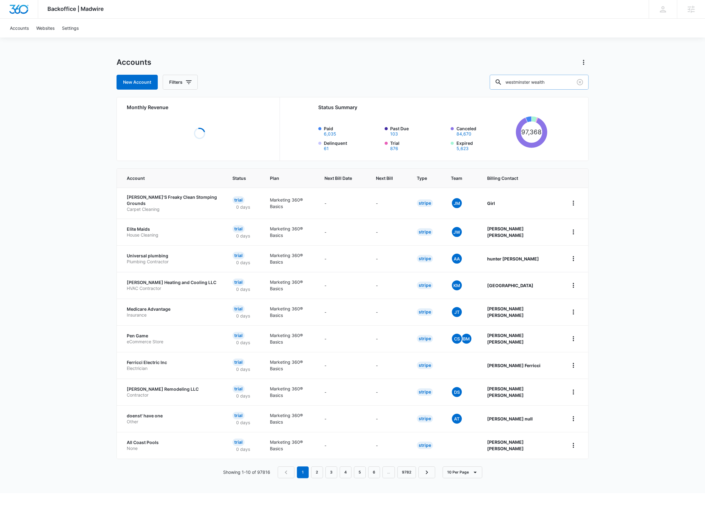
type input "westminster wealth"
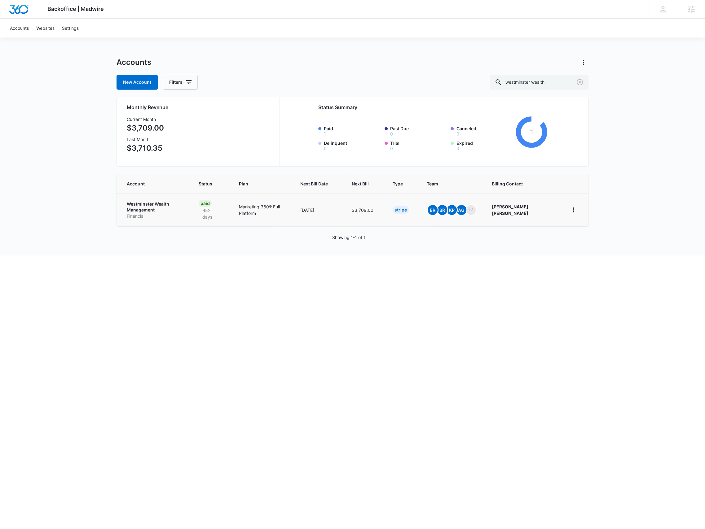
click at [178, 204] on p "Westminster Wealth Management" at bounding box center [155, 207] width 57 height 12
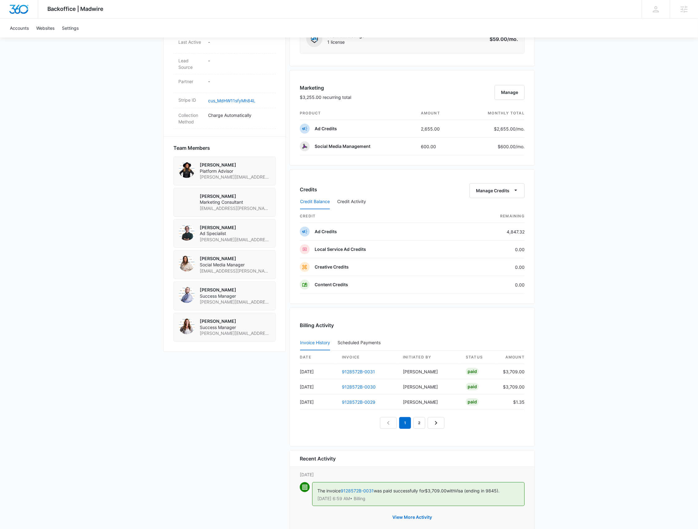
scroll to position [375, 0]
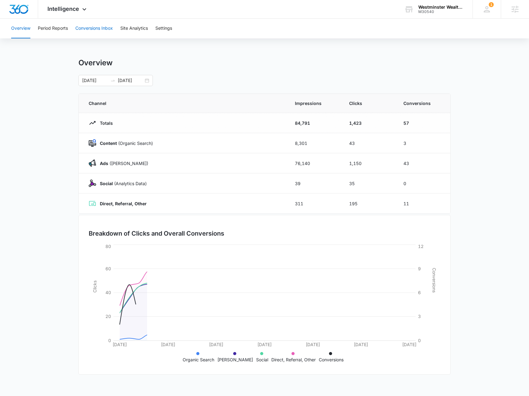
click at [83, 27] on button "Conversions Inbox" at bounding box center [93, 29] width 37 height 20
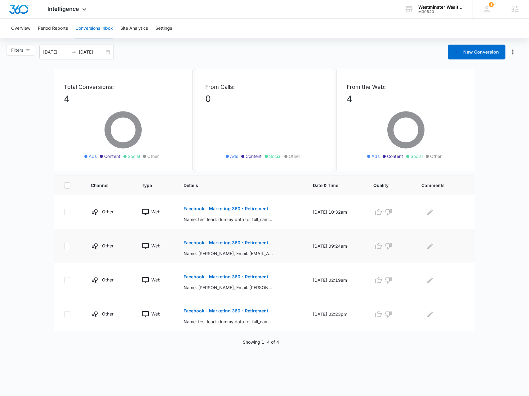
click at [242, 246] on button "Facebook - Marketing 360 - Retirement" at bounding box center [225, 242] width 85 height 15
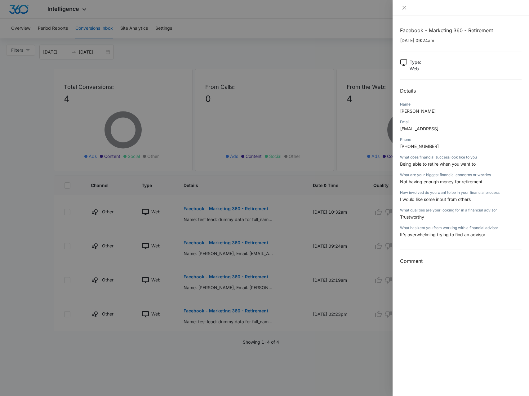
click at [431, 227] on div "What has kept you from working with a financial advisor" at bounding box center [460, 228] width 121 height 6
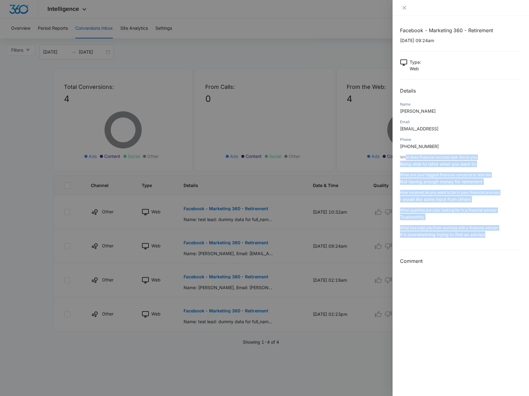
drag, startPoint x: 494, startPoint y: 237, endPoint x: 414, endPoint y: 168, distance: 105.7
click at [405, 160] on div "Facebook - Marketing 360 - Retirement [DATE] 09:24am Type : Web Details Name [P…" at bounding box center [460, 146] width 121 height 239
click at [423, 175] on div "What are your biggest financial concerns or worries" at bounding box center [460, 175] width 121 height 6
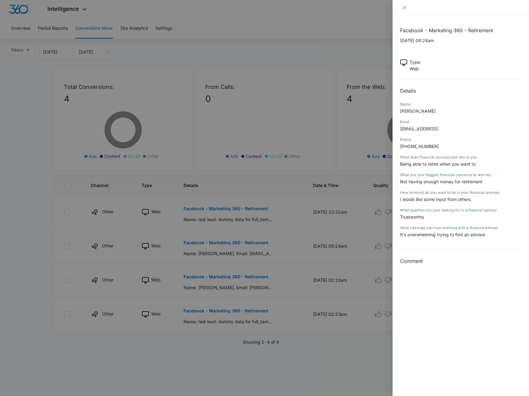
click at [474, 247] on div "Facebook - Marketing 360 - Retirement [DATE] 09:24am Type : Web Details Name [P…" at bounding box center [460, 146] width 121 height 239
click at [426, 111] on span "[PERSON_NAME]" at bounding box center [418, 110] width 36 height 5
copy span "[PERSON_NAME]"
